Goal: Task Accomplishment & Management: Manage account settings

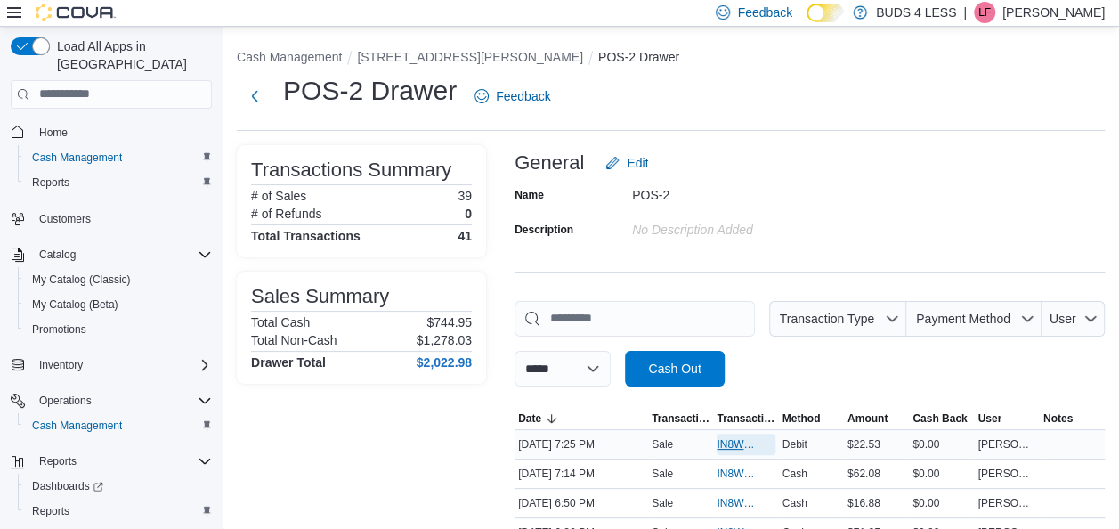
click at [749, 444] on span "IN8W07-680173" at bounding box center [737, 444] width 40 height 14
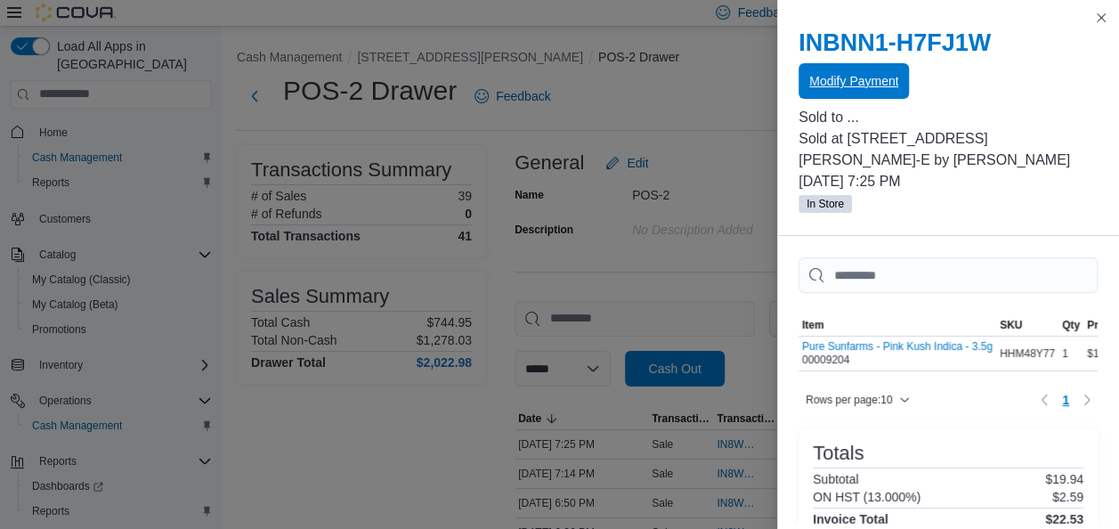
click at [801, 87] on button "Modify Payment" at bounding box center [853, 81] width 110 height 36
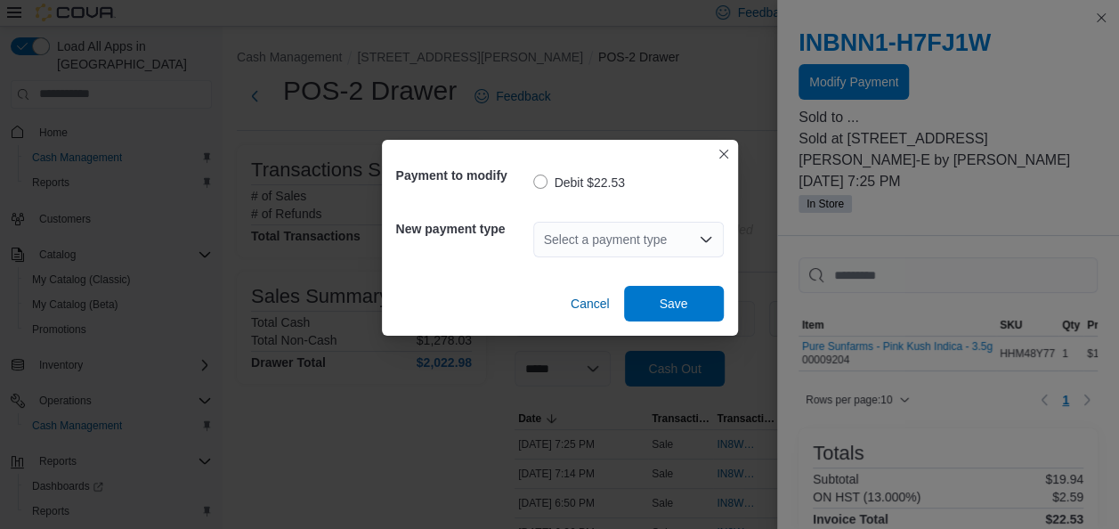
click at [700, 232] on icon "Open list of options" at bounding box center [706, 239] width 14 height 14
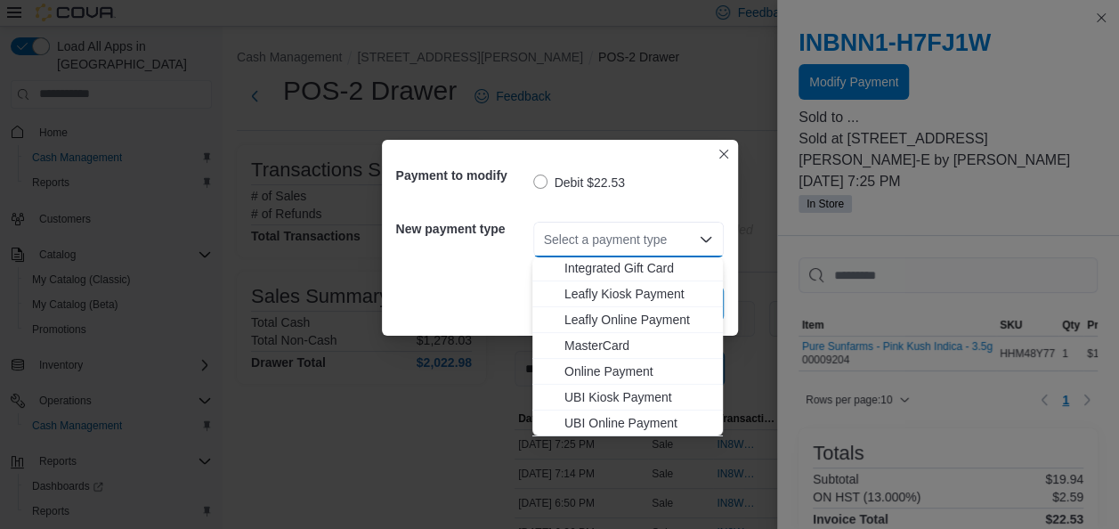
scroll to position [235, 0]
click at [659, 317] on span "MasterCard" at bounding box center [638, 319] width 148 height 18
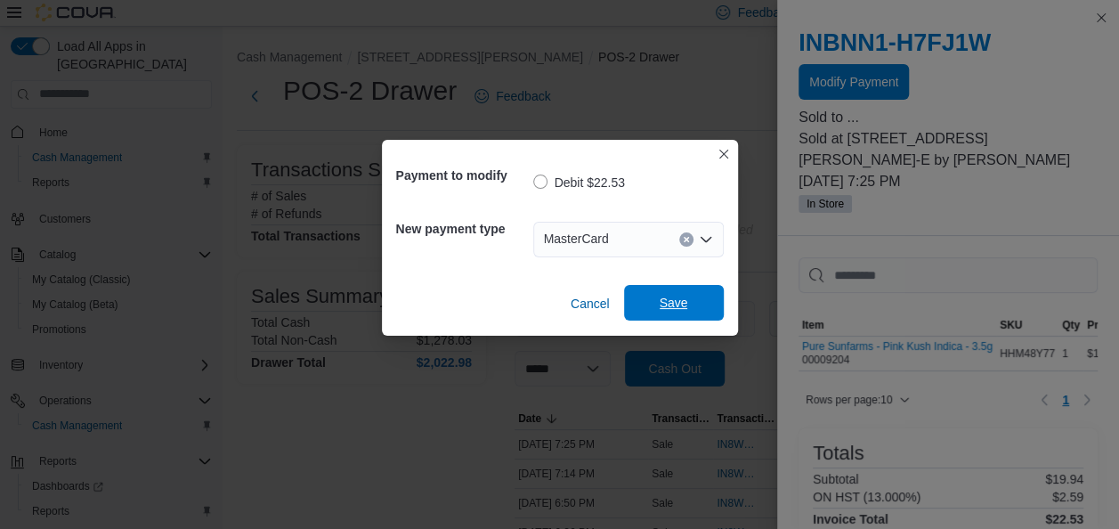
click at [666, 312] on span "Save" at bounding box center [674, 303] width 78 height 36
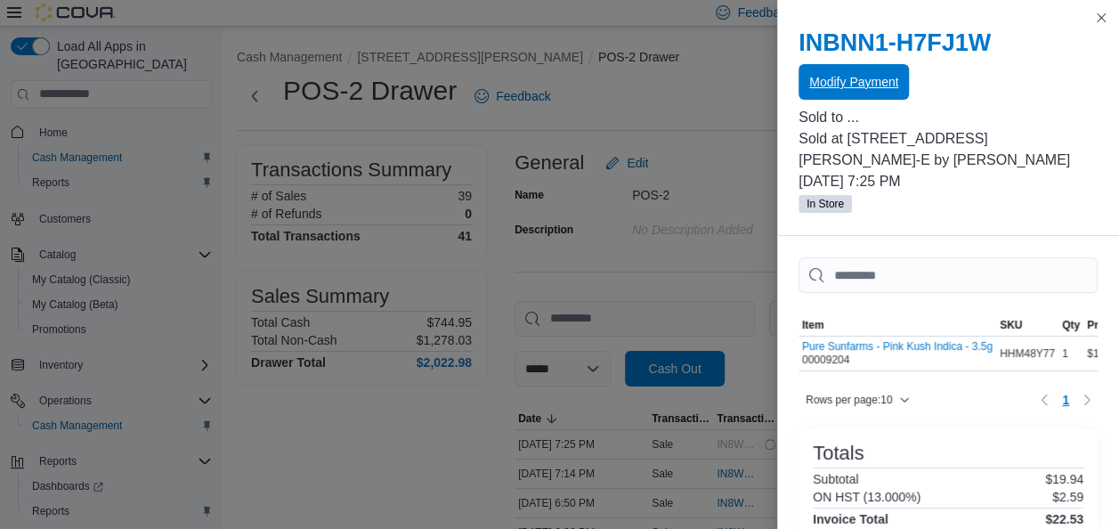
scroll to position [0, 0]
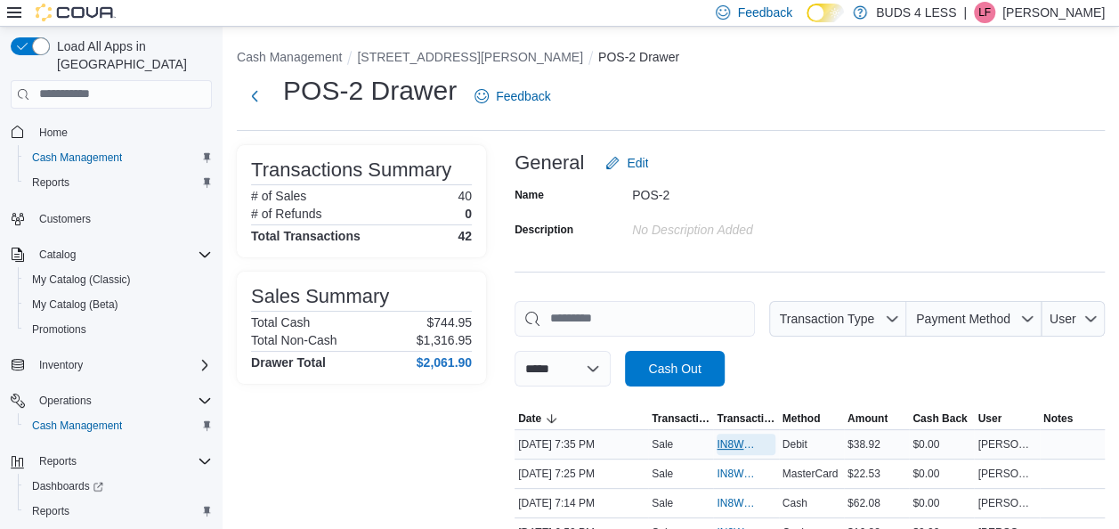
click at [740, 450] on span "IN8W07-680195" at bounding box center [746, 443] width 58 height 21
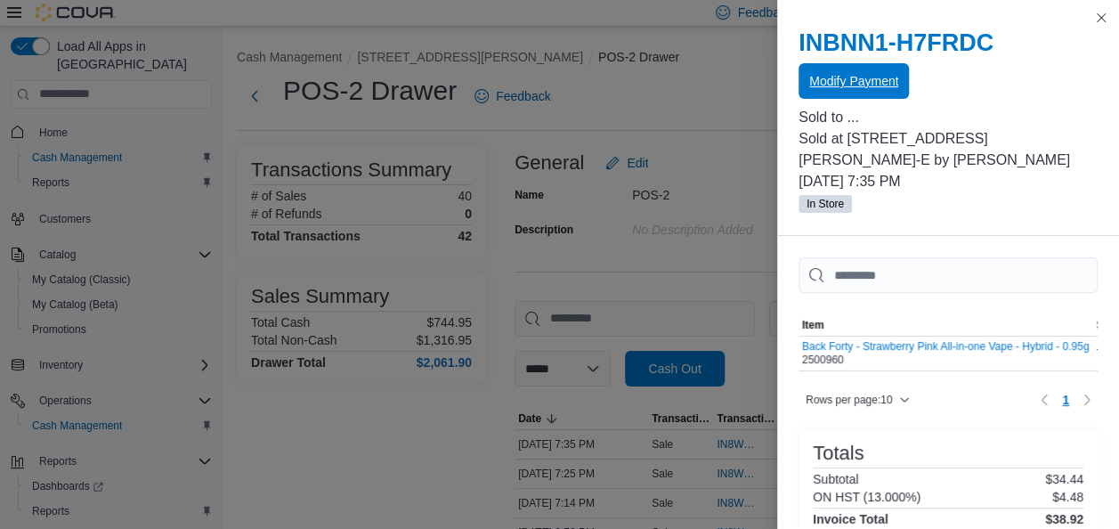
click at [887, 85] on span "Modify Payment" at bounding box center [853, 81] width 89 height 18
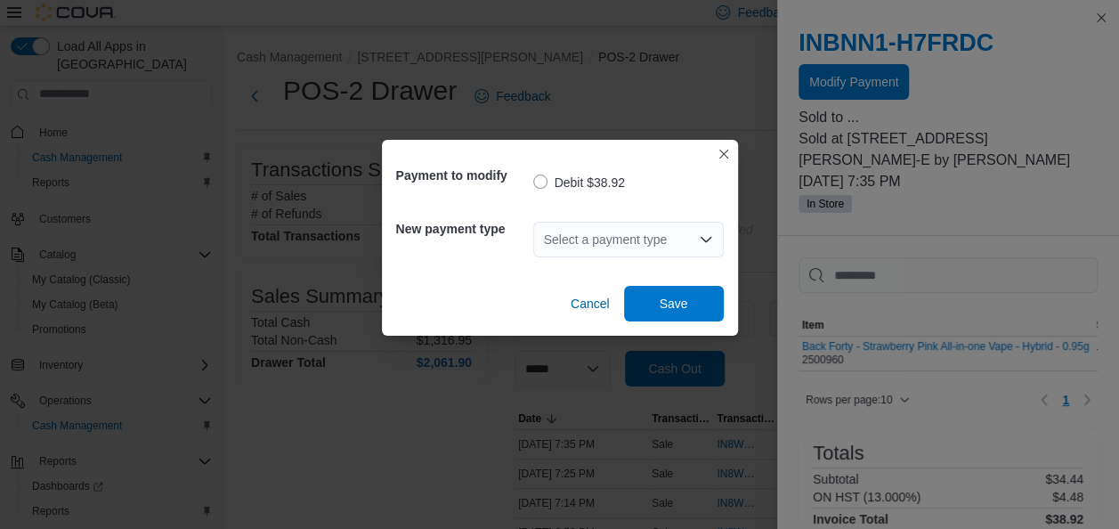
click at [705, 247] on div "Select a payment type" at bounding box center [628, 240] width 190 height 36
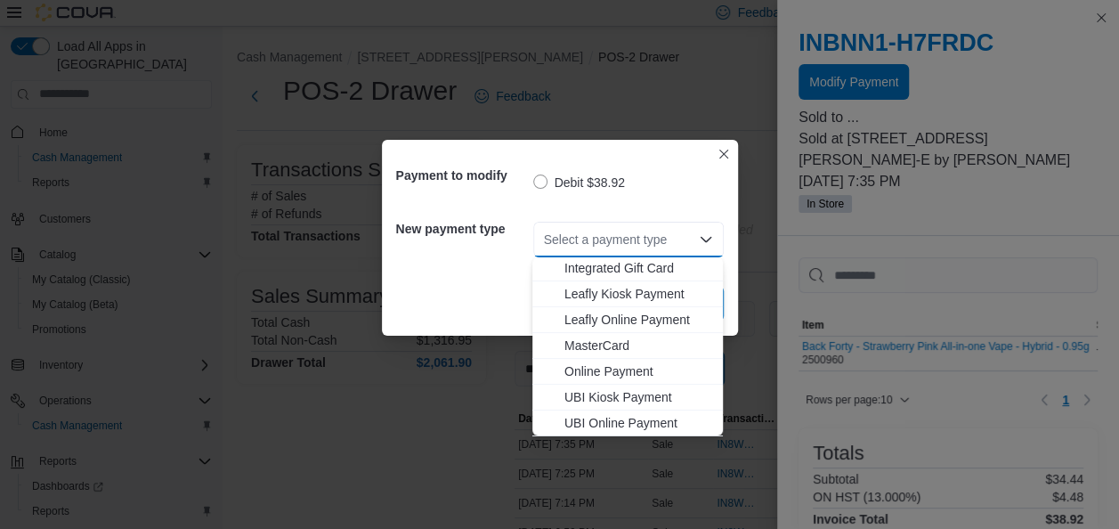
scroll to position [235, 0]
drag, startPoint x: 644, startPoint y: 429, endPoint x: 656, endPoint y: 363, distance: 66.9
click at [644, 429] on span "Visa" at bounding box center [638, 422] width 148 height 18
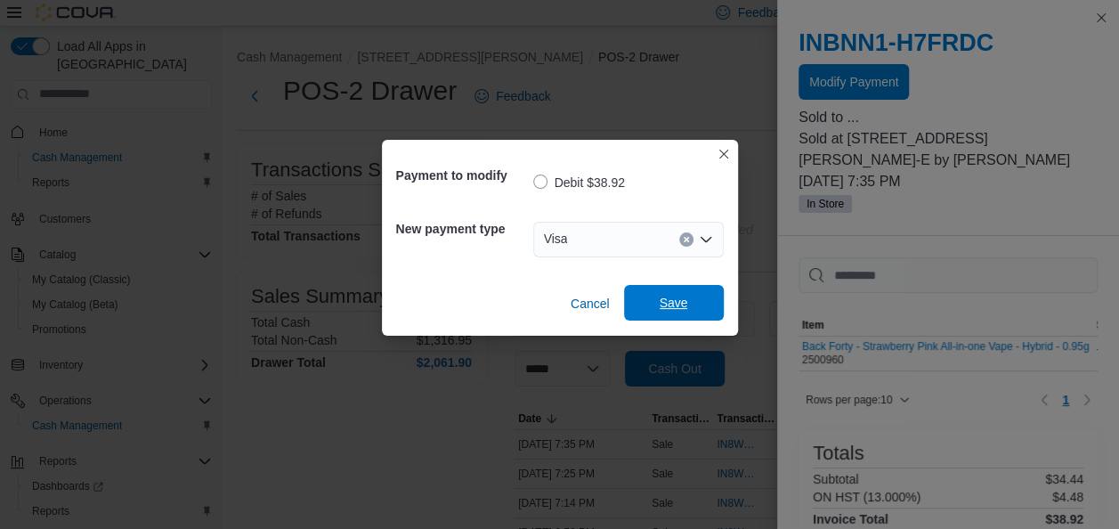
click at [694, 308] on span "Save" at bounding box center [674, 303] width 78 height 36
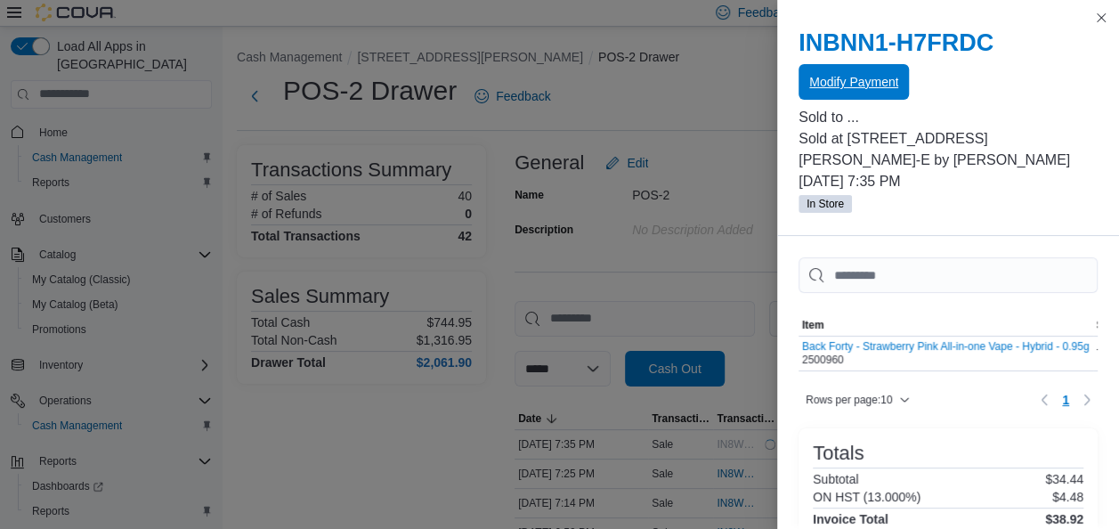
scroll to position [0, 0]
drag, startPoint x: 443, startPoint y: 486, endPoint x: 263, endPoint y: 235, distance: 309.3
